Goal: Task Accomplishment & Management: Complete application form

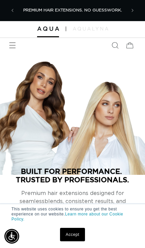
click at [17, 44] on span "Menu" at bounding box center [12, 45] width 15 height 15
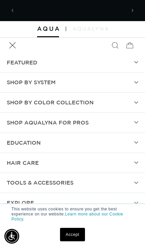
click at [127, 83] on summary "SHOP BY SYSTEM" at bounding box center [72, 83] width 145 height 20
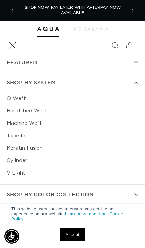
click at [38, 146] on link "Keratin Fusion" at bounding box center [72, 148] width 131 height 12
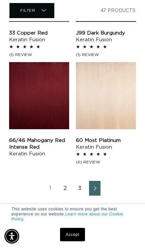
scroll to position [951, 0]
click at [81, 190] on link "3" at bounding box center [79, 188] width 11 height 15
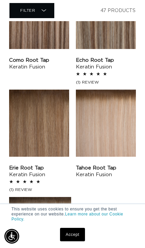
scroll to position [0, 215]
click at [110, 165] on link "Tahoe Root Tap Keratin Fusion" at bounding box center [106, 171] width 60 height 13
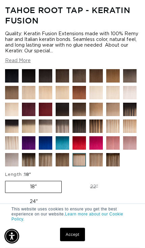
scroll to position [239, 0]
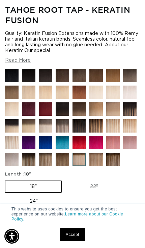
click at [129, 143] on img at bounding box center [135, 131] width 24 height 24
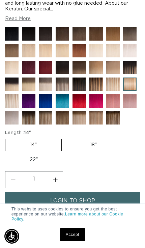
scroll to position [0, 254]
click at [97, 135] on img at bounding box center [101, 123] width 24 height 24
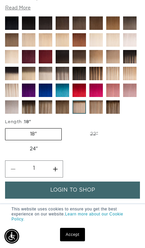
scroll to position [324, 0]
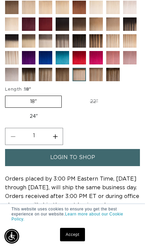
click at [64, 91] on img at bounding box center [67, 80] width 24 height 24
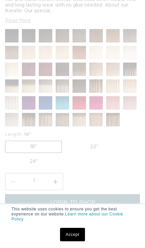
scroll to position [321, 0]
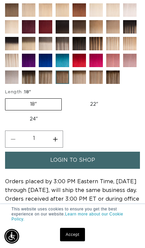
click at [48, 94] on img at bounding box center [51, 83] width 24 height 24
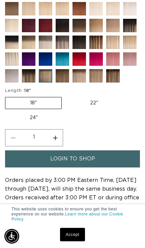
scroll to position [0, 127]
click at [32, 93] on img at bounding box center [34, 81] width 24 height 24
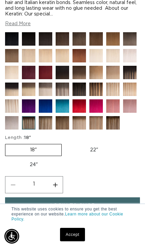
scroll to position [276, 0]
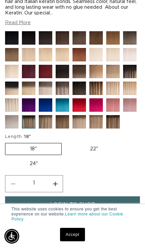
click at [15, 122] on img at bounding box center [17, 110] width 24 height 24
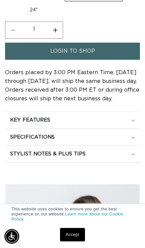
scroll to position [436, 0]
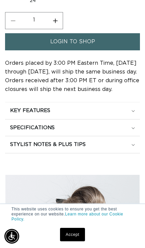
click at [114, 50] on link "login to shop" at bounding box center [72, 41] width 134 height 17
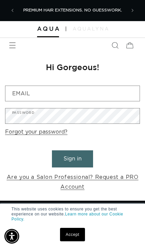
click at [117, 173] on link "Are you a Salon Professional? Request a PRO Account" at bounding box center [72, 182] width 134 height 19
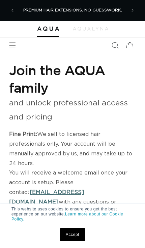
select select "US"
select select "[GEOGRAPHIC_DATA]"
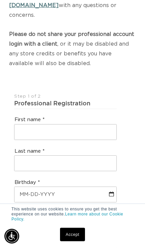
scroll to position [198, 0]
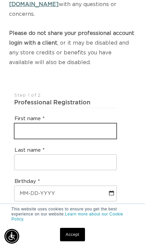
click at [95, 124] on input "text" at bounding box center [65, 131] width 102 height 15
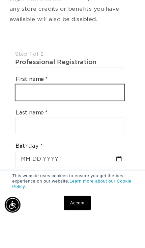
scroll to position [0, 0]
type input "[PERSON_NAME]"
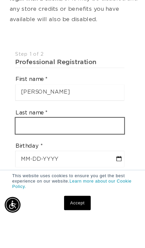
click at [89, 155] on input "text" at bounding box center [65, 162] width 102 height 15
type input "[PERSON_NAME]"
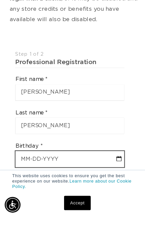
click at [100, 186] on input "text" at bounding box center [65, 193] width 102 height 15
select select "8"
select select "2025"
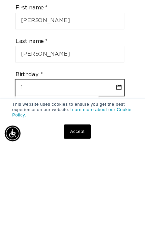
type input "10"
select select "8"
select select "2025"
type input "10-2"
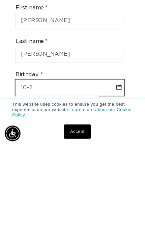
select select "8"
select select "2025"
type input "10-23"
select select "8"
select select "2025"
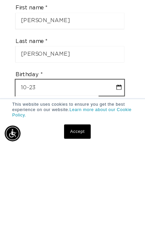
type input "10-23-1"
select select "8"
select select "2025"
type input "[DATE]"
select select "8"
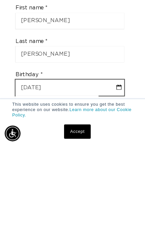
select select "2025"
type input "[PHONE_NUMBER]"
select select "8"
select select "2025"
type input "[DATE]"
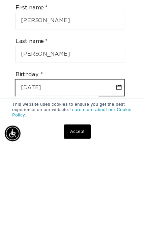
select select "9"
select select "1986"
type input "[DATE]"
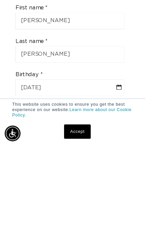
scroll to position [309, 0]
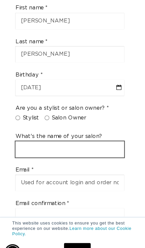
click at [106, 133] on input "text" at bounding box center [65, 140] width 102 height 15
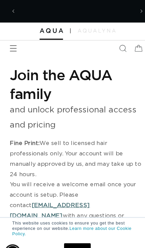
scroll to position [0, 0]
